Goal: Task Accomplishment & Management: Use online tool/utility

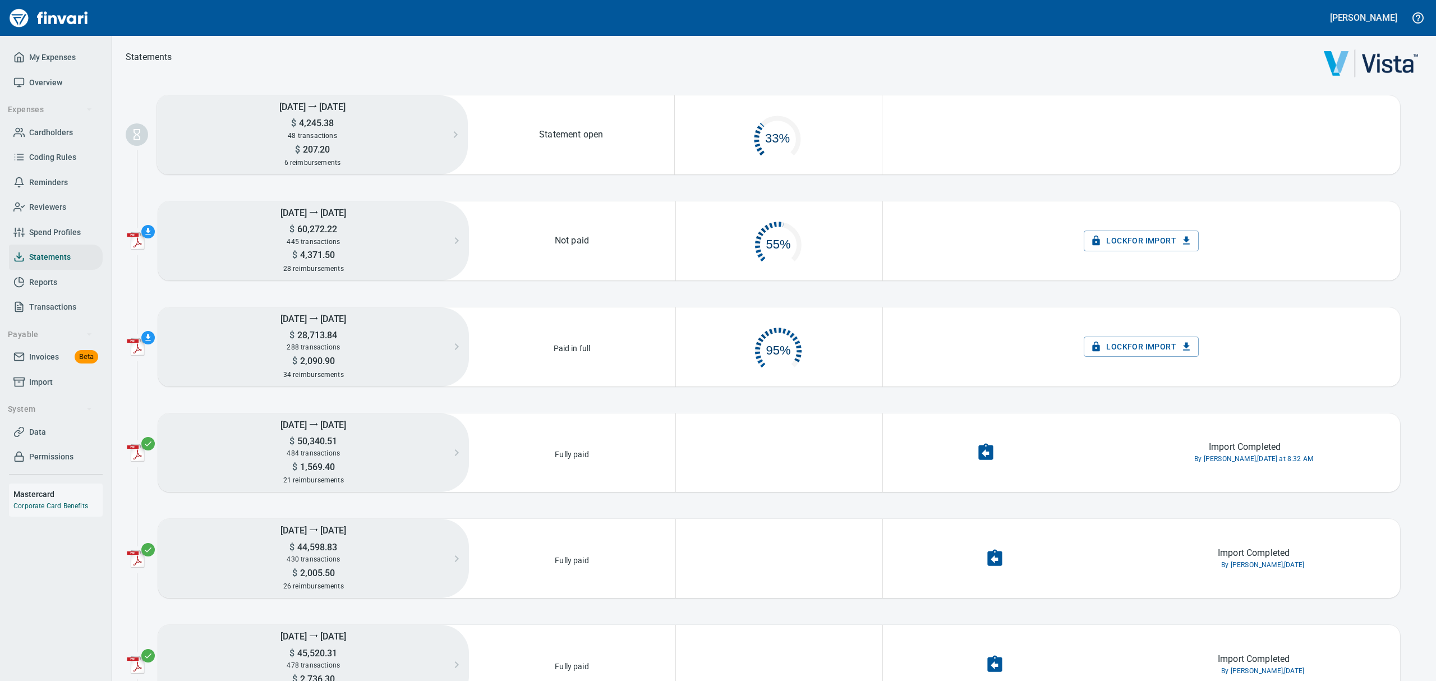
scroll to position [12, 13]
click at [57, 131] on span "Cardholders" at bounding box center [51, 133] width 44 height 14
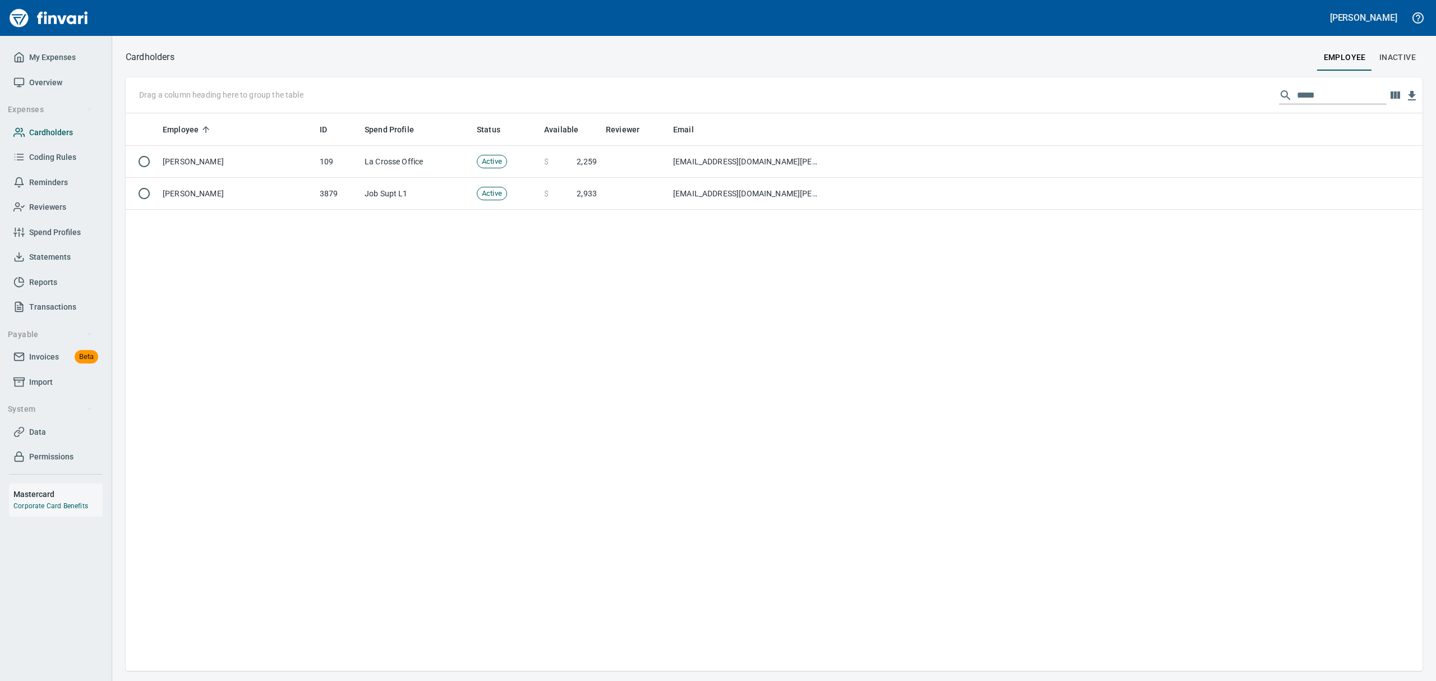
scroll to position [545, 1284]
drag, startPoint x: 1311, startPoint y: 93, endPoint x: 1071, endPoint y: 22, distance: 249.6
click at [1071, 22] on div "[PERSON_NAME] My Expenses Overview Expenses Cardholders Coding Rules Reminders …" at bounding box center [718, 340] width 1436 height 681
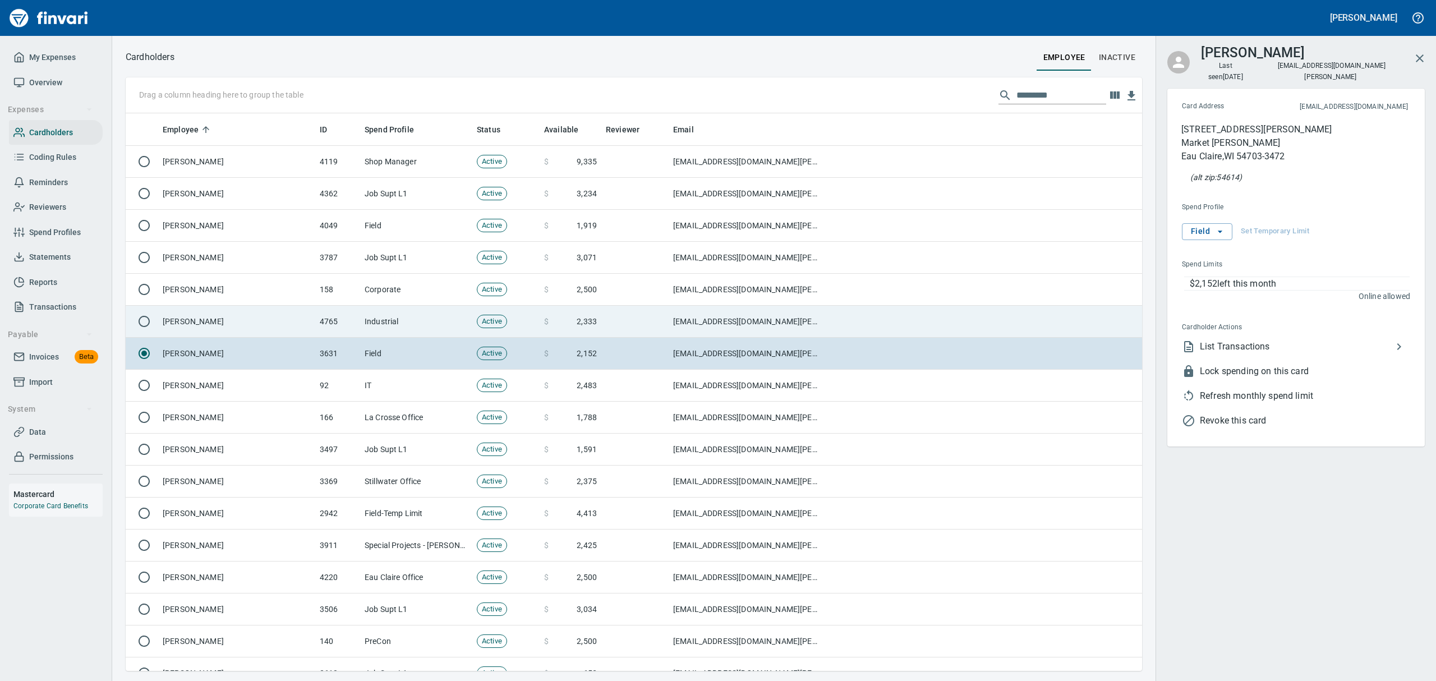
scroll to position [545, 991]
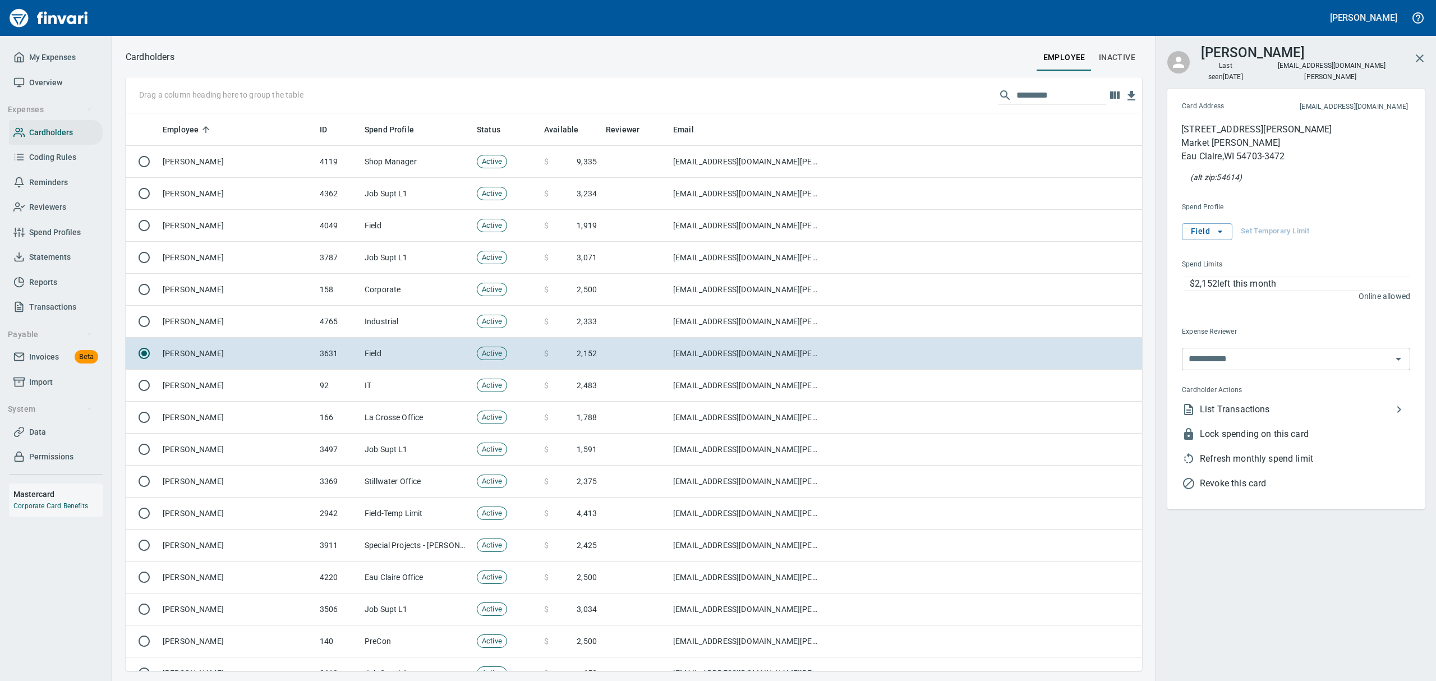
click at [1148, 403] on span "List Transactions" at bounding box center [1296, 409] width 192 height 13
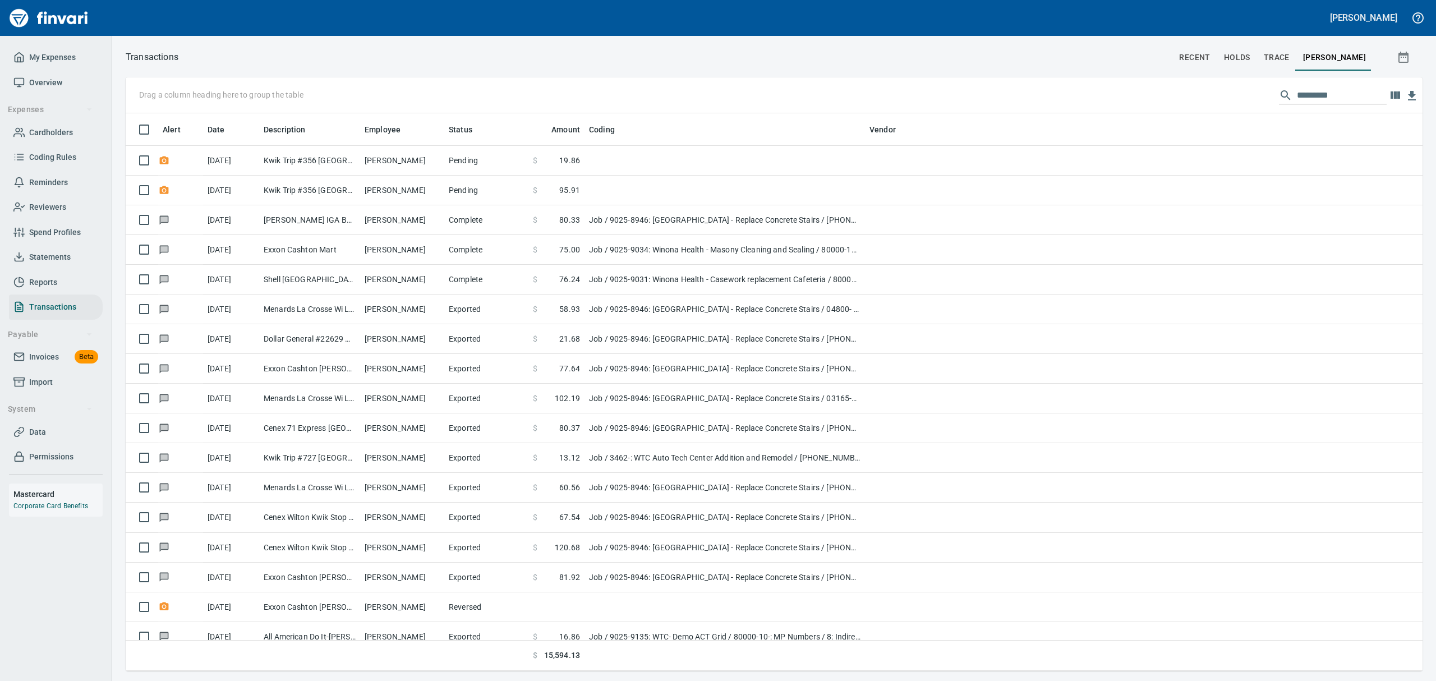
scroll to position [545, 1271]
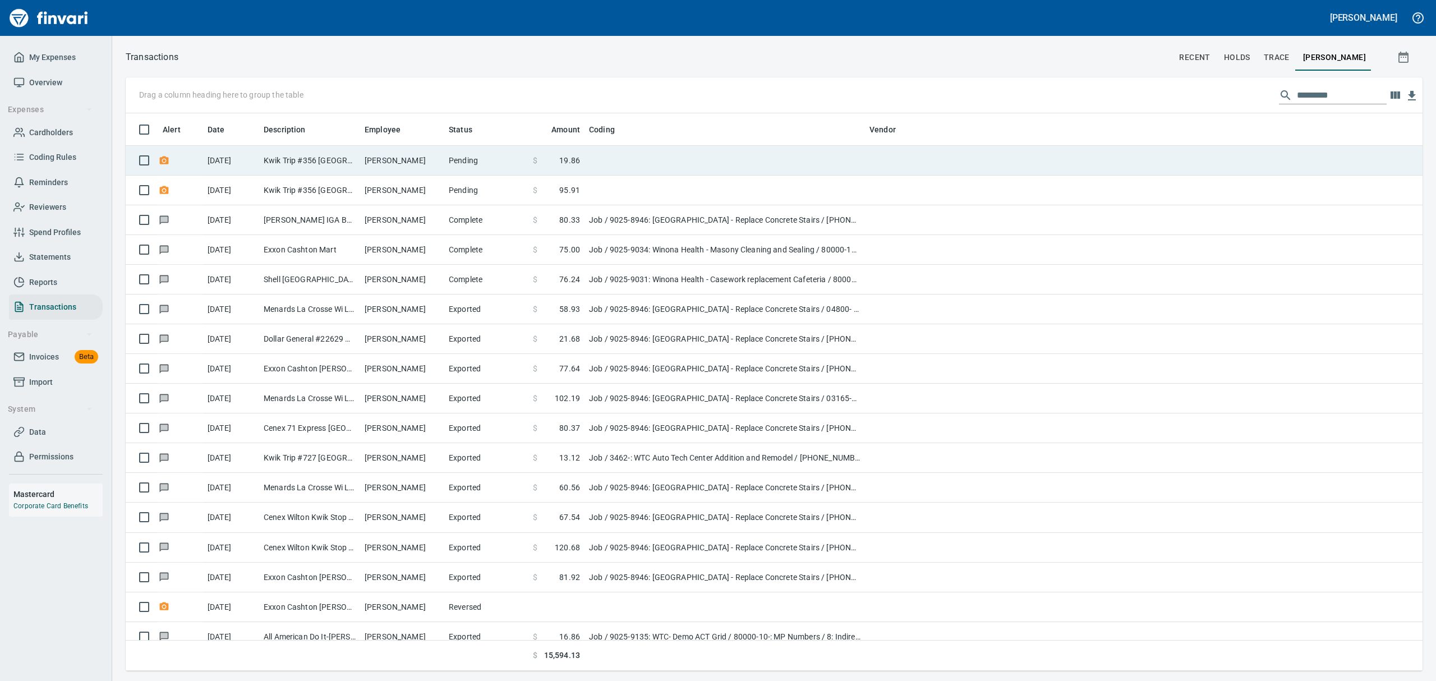
click at [380, 164] on td "[PERSON_NAME]" at bounding box center [402, 161] width 84 height 30
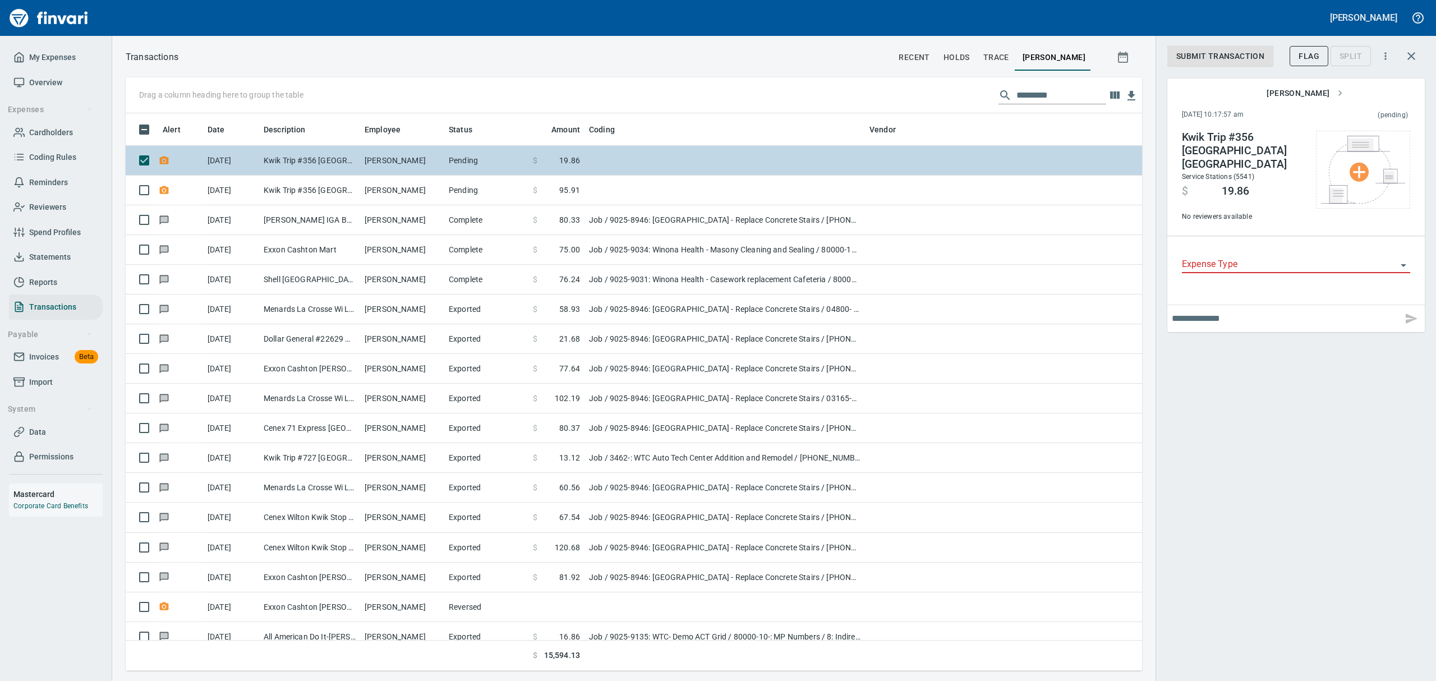
scroll to position [545, 991]
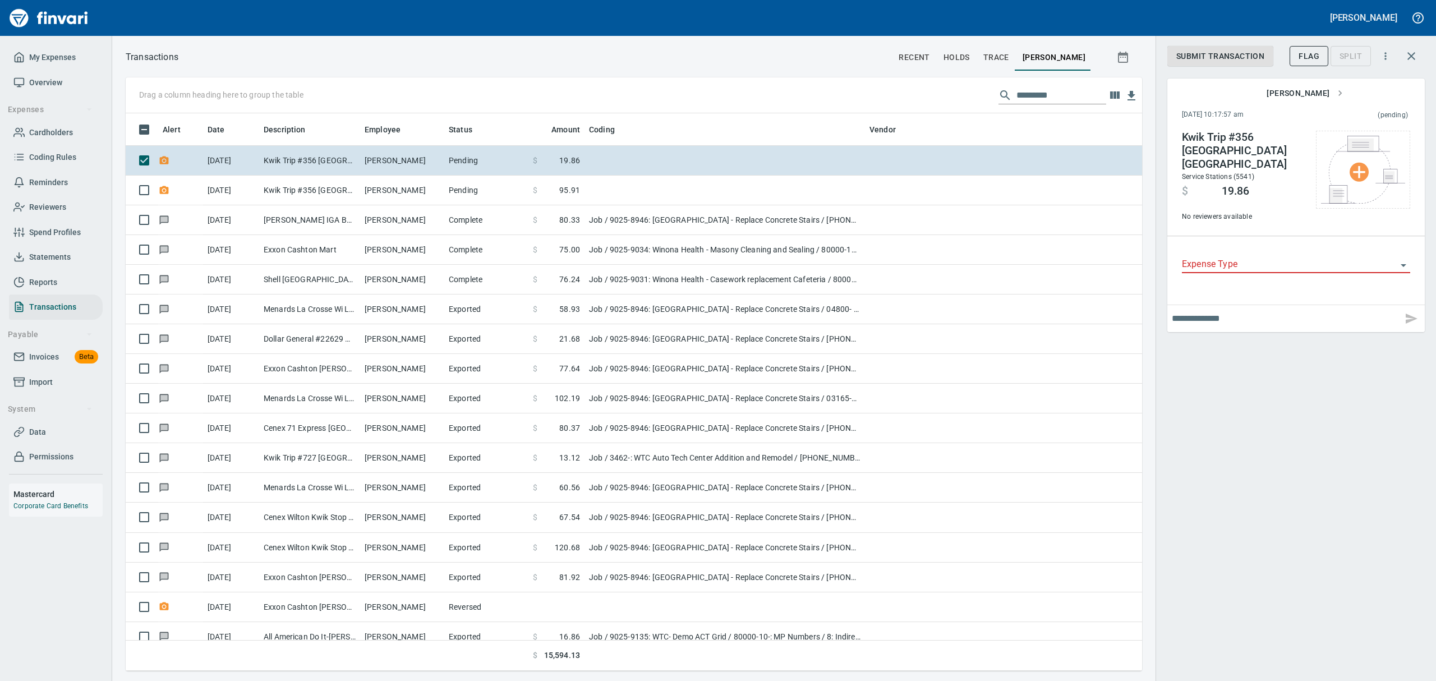
click at [1148, 259] on icon "Open" at bounding box center [1403, 265] width 13 height 13
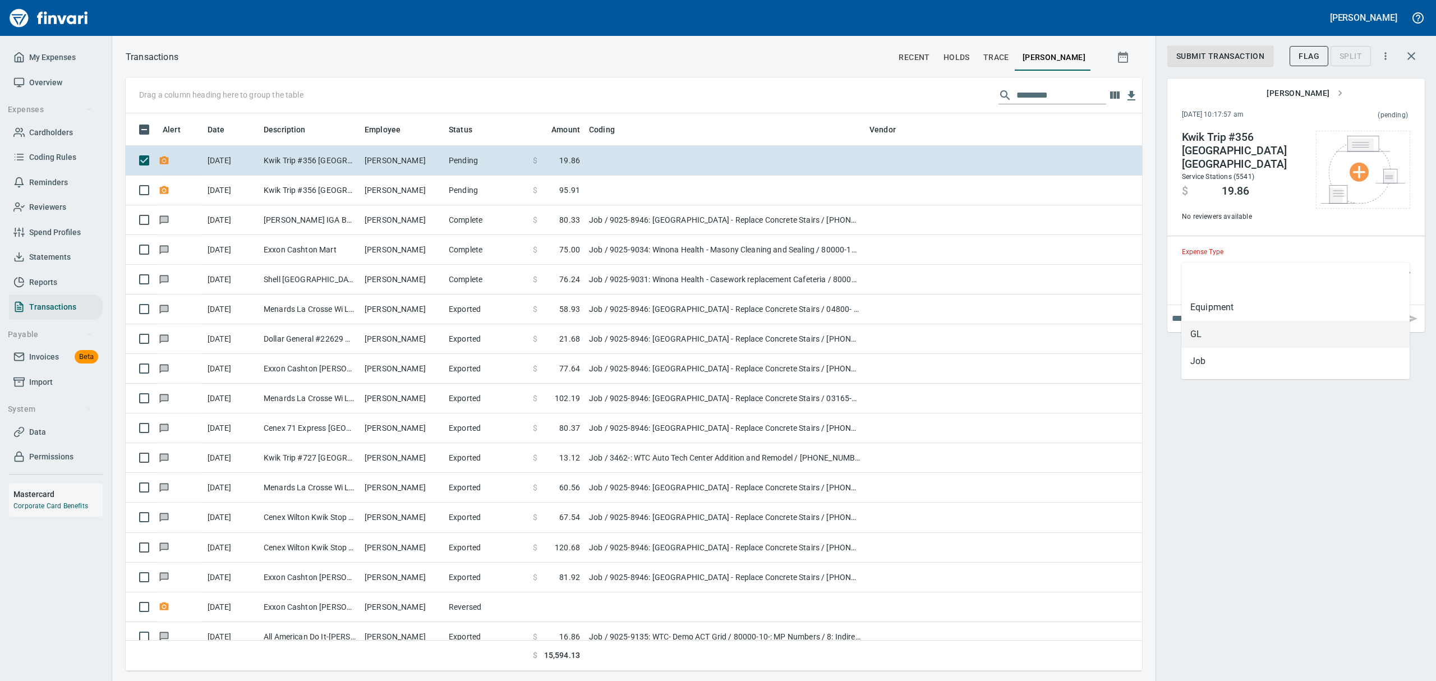
click at [1148, 330] on li "GL" at bounding box center [1296, 334] width 228 height 27
type input "**"
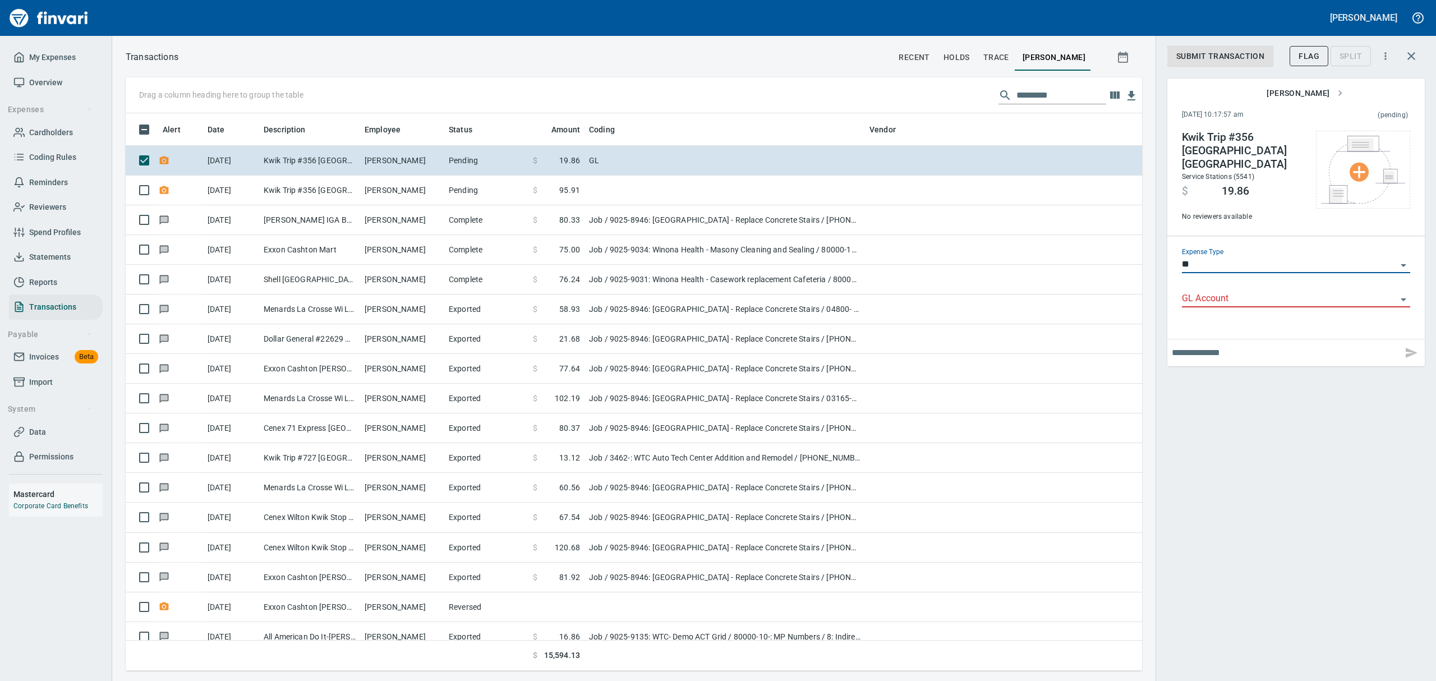
click at [1148, 293] on icon "Open" at bounding box center [1403, 299] width 13 height 13
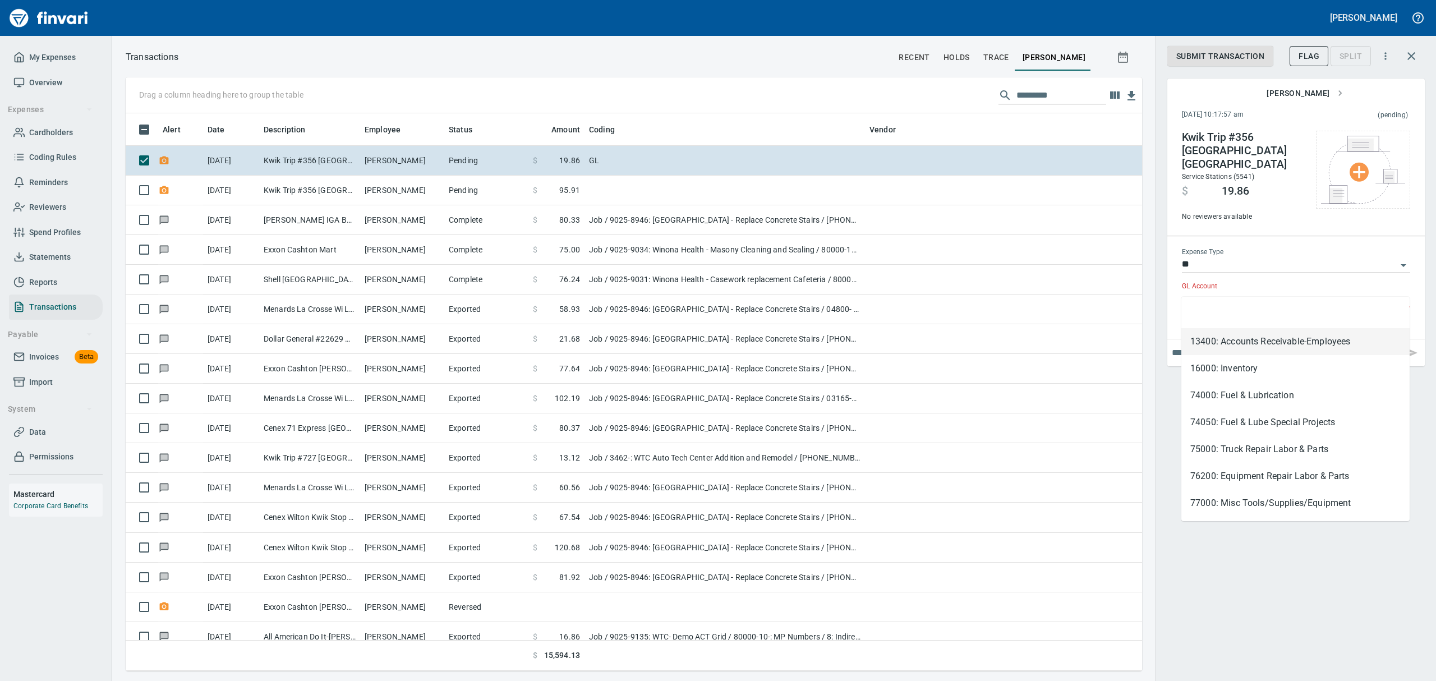
click at [1148, 342] on li "13400: Accounts Receivable-Employees" at bounding box center [1296, 341] width 228 height 27
type input "**********"
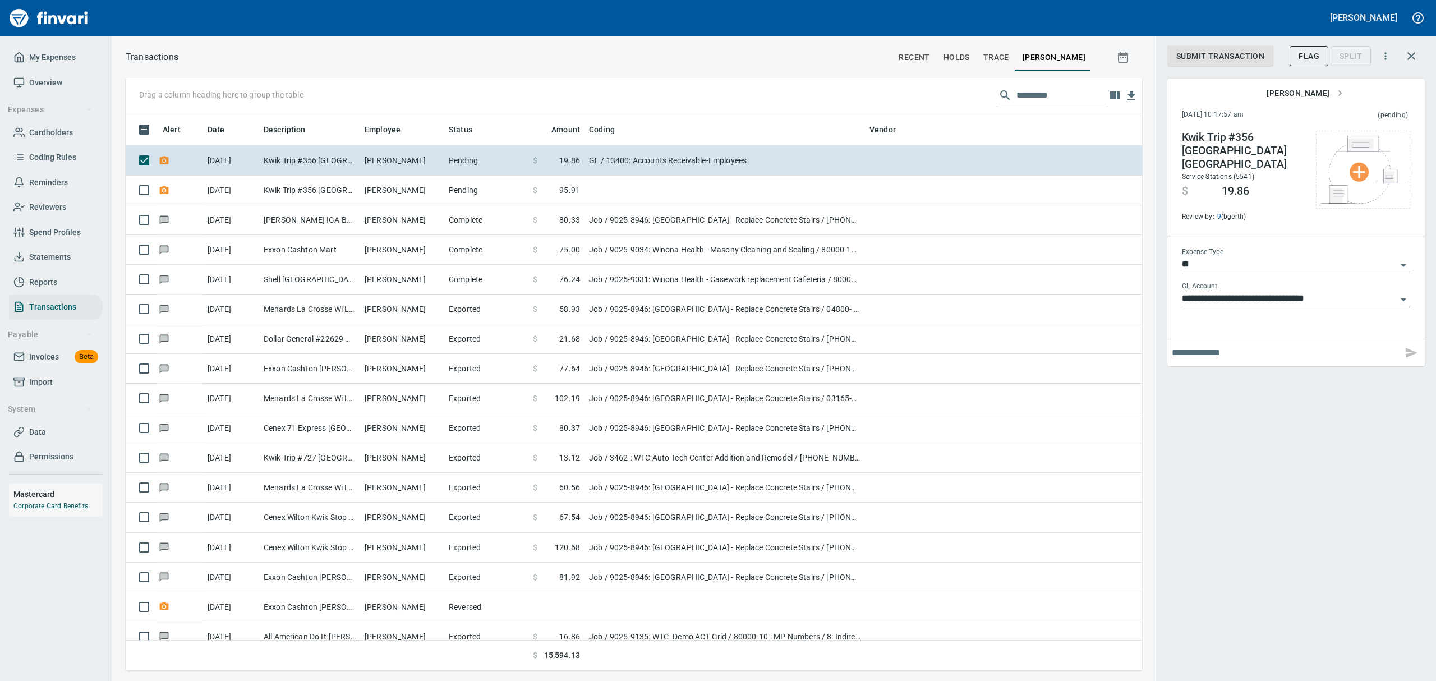
click at [1148, 344] on input "text" at bounding box center [1285, 353] width 226 height 18
type input "**********"
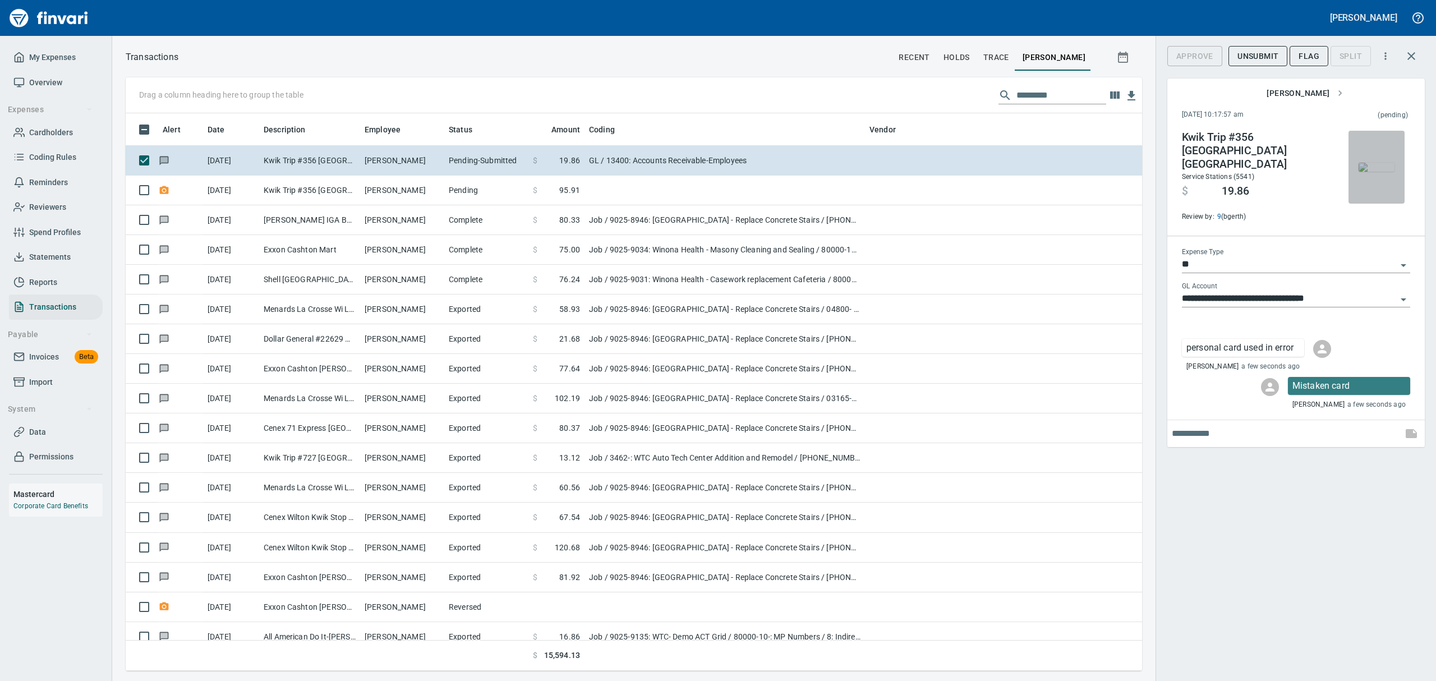
click at [1148, 164] on img "button" at bounding box center [1377, 167] width 36 height 9
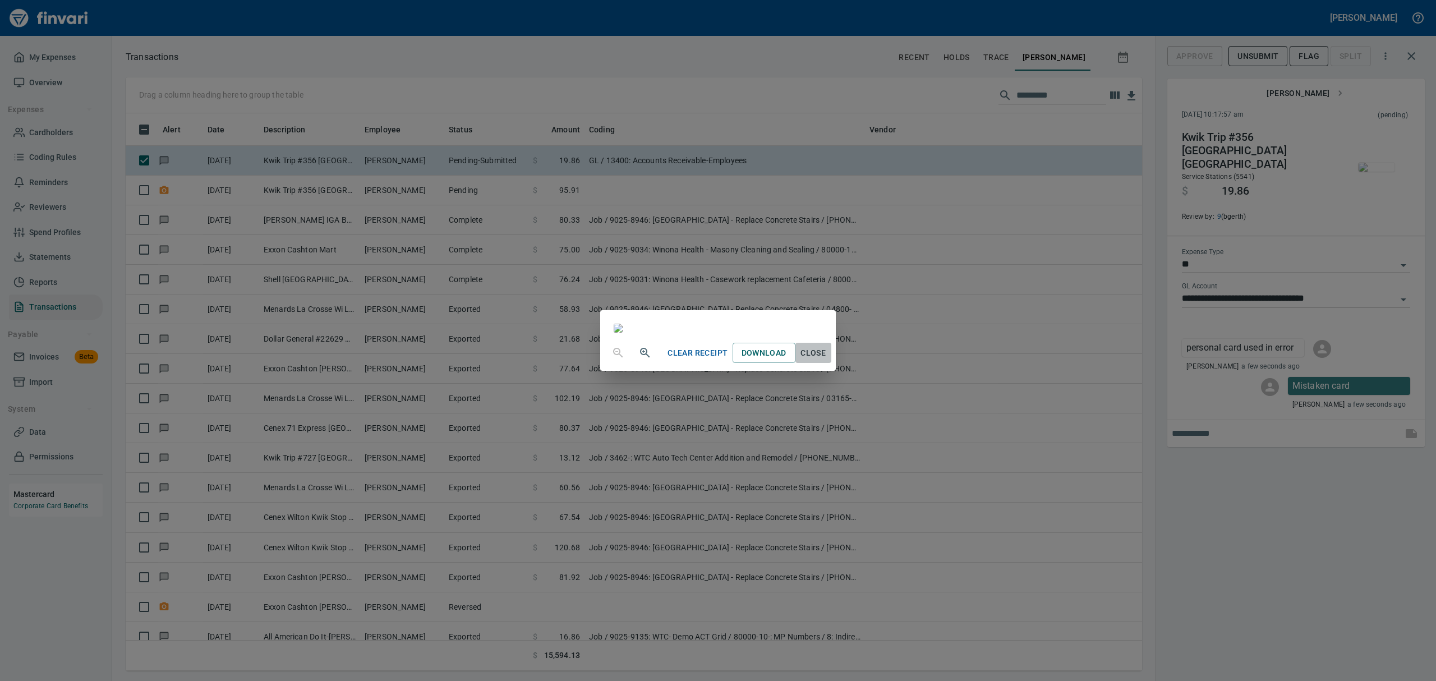
click at [827, 360] on span "Close" at bounding box center [813, 353] width 27 height 14
